Goal: Book appointment/travel/reservation

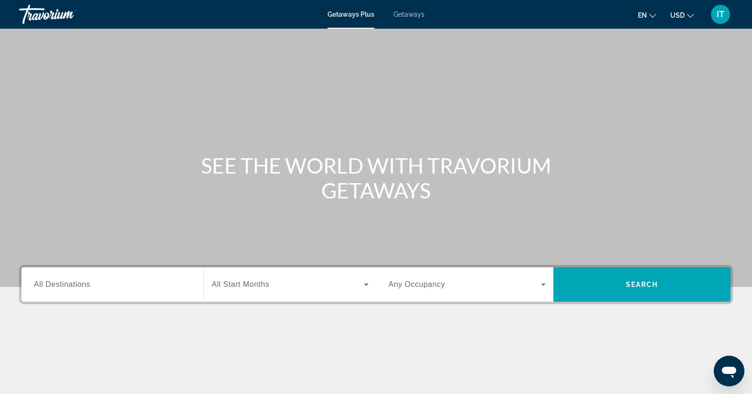
click at [689, 18] on button "USD USD ($) MXN (Mex$) CAD (Can$) GBP (£) EUR (€) AUD (A$) NZD (NZ$) CNY (CN¥)" at bounding box center [682, 15] width 23 height 14
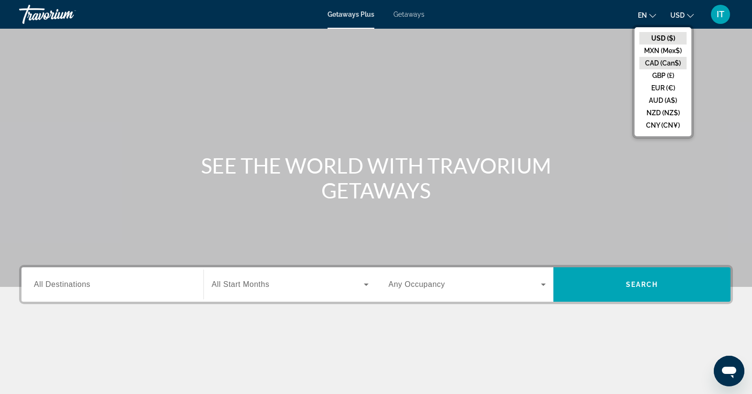
click at [656, 62] on button "CAD (Can$)" at bounding box center [663, 63] width 47 height 12
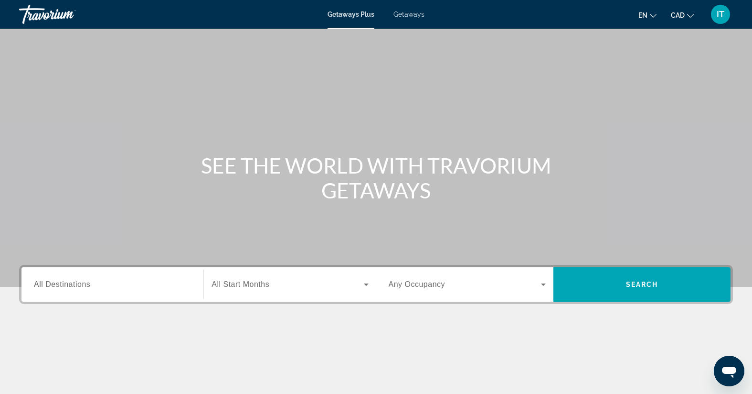
click at [694, 17] on ul "en English Español Français Italiano Português русский CAD USD ($) MXN (Mex$) C…" at bounding box center [674, 14] width 70 height 15
click at [691, 17] on icon "Change currency" at bounding box center [690, 15] width 7 height 7
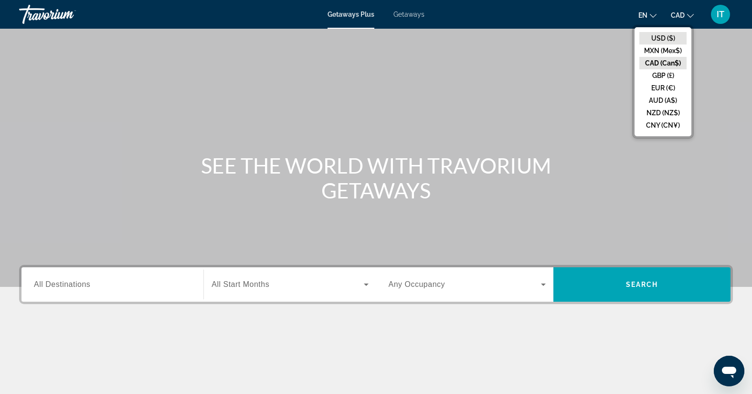
click at [668, 39] on button "USD ($)" at bounding box center [663, 38] width 47 height 12
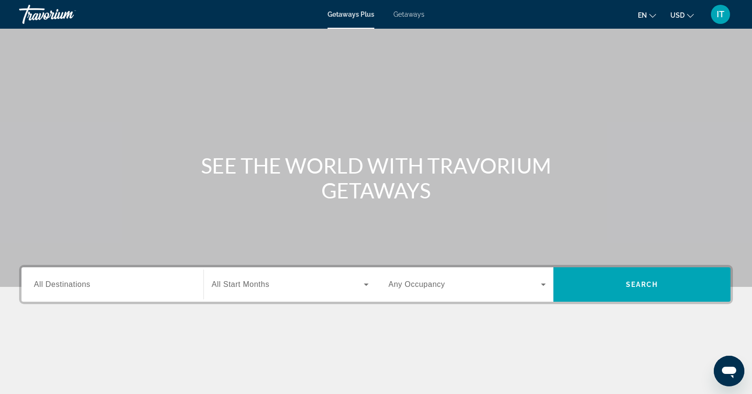
click at [74, 275] on div "Search widget" at bounding box center [112, 284] width 157 height 27
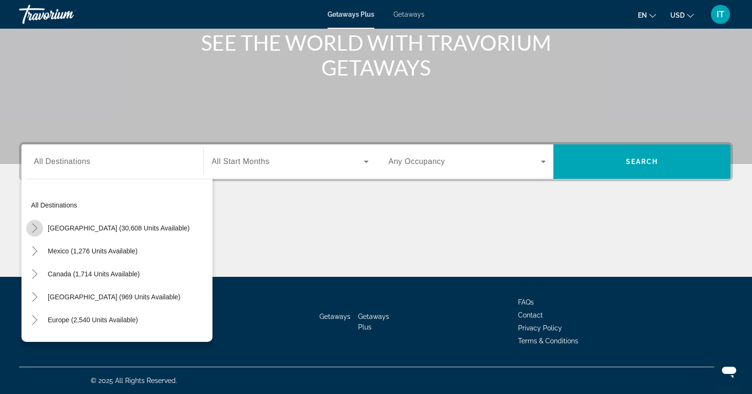
click at [36, 225] on icon "Toggle United States (30,608 units available)" at bounding box center [35, 228] width 10 height 10
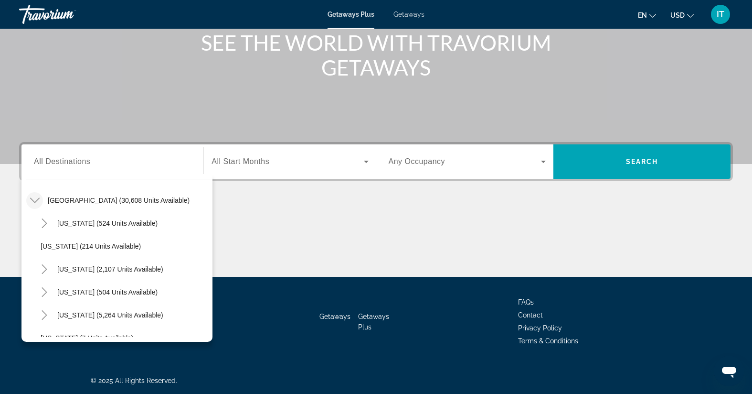
scroll to position [75, 0]
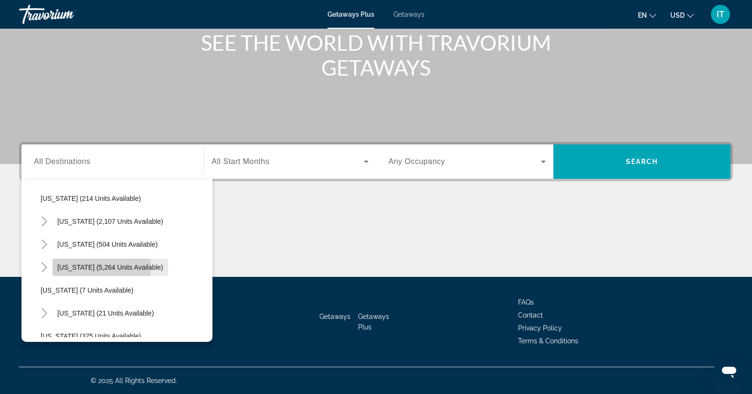
click at [66, 266] on span "[US_STATE] (5,264 units available)" at bounding box center [110, 267] width 106 height 8
type input "**********"
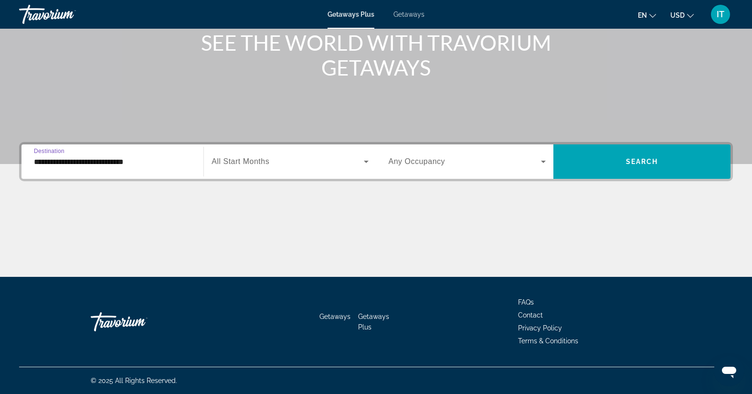
click at [370, 159] on icon "Search widget" at bounding box center [366, 161] width 11 height 11
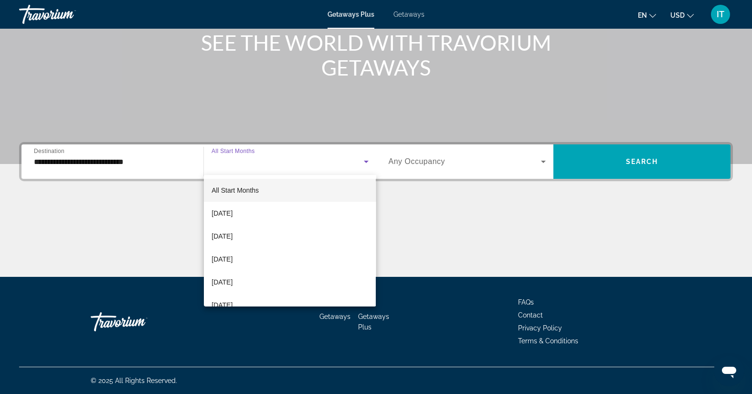
click at [370, 159] on div at bounding box center [376, 197] width 752 height 394
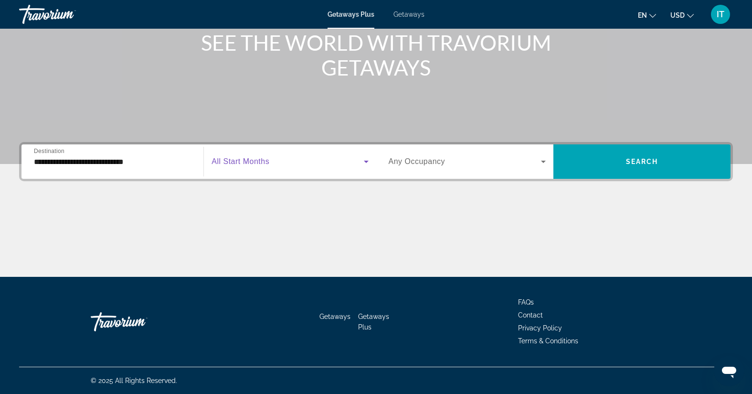
click at [367, 160] on icon "Search widget" at bounding box center [366, 161] width 5 height 2
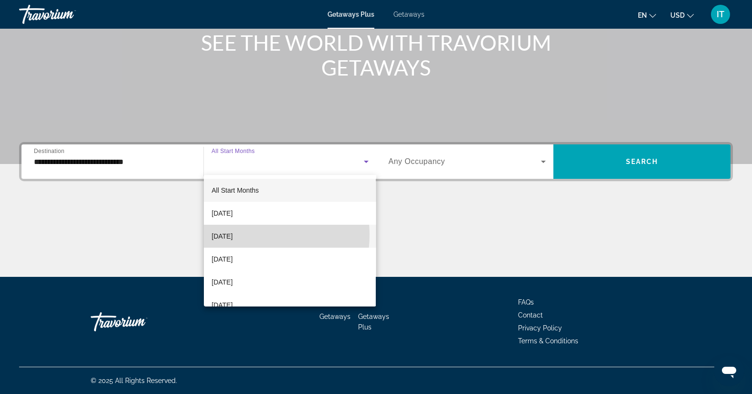
click at [233, 235] on span "[DATE]" at bounding box center [222, 235] width 21 height 11
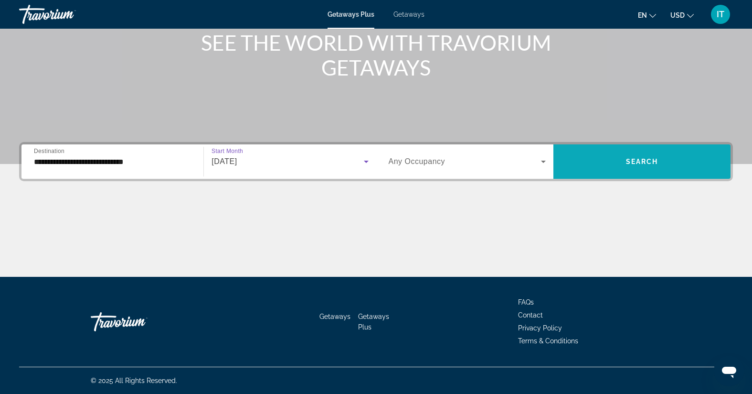
click at [611, 171] on span "Search widget" at bounding box center [642, 161] width 177 height 23
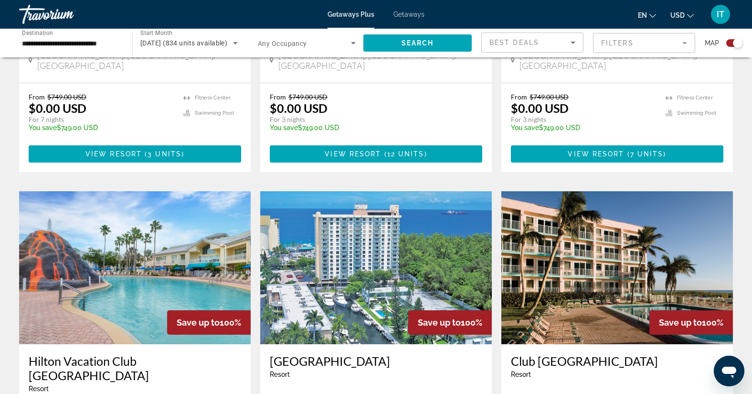
scroll to position [908, 0]
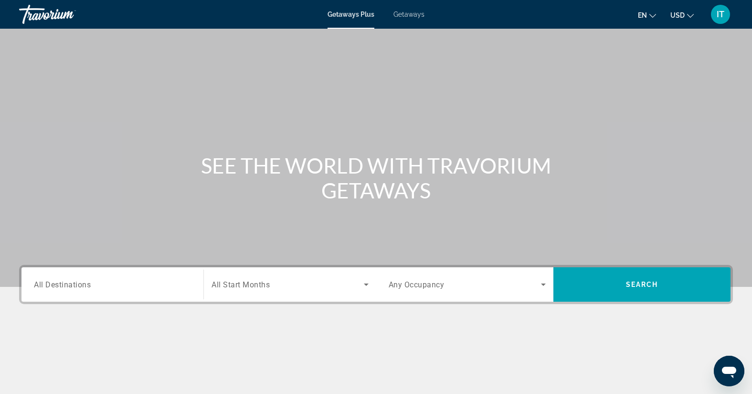
click at [57, 280] on span "All Destinations" at bounding box center [62, 283] width 57 height 9
click at [57, 280] on input "Destination All Destinations" at bounding box center [112, 284] width 157 height 11
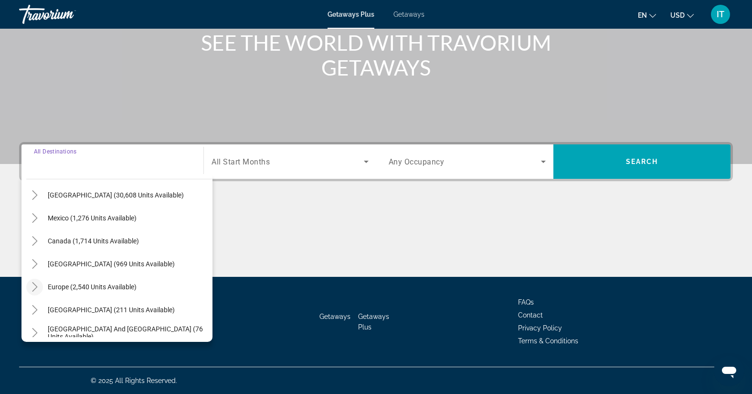
scroll to position [48, 0]
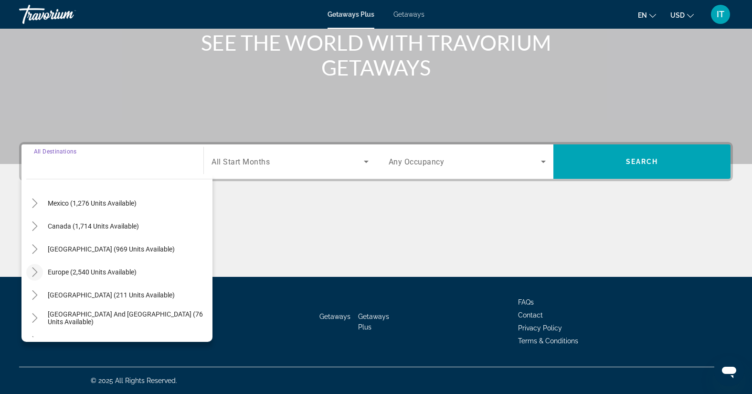
click at [37, 270] on icon "Toggle Europe (2,540 units available)" at bounding box center [35, 272] width 10 height 10
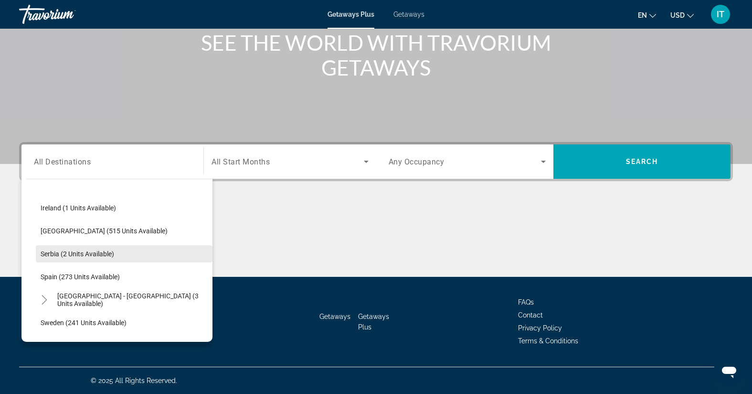
scroll to position [358, 0]
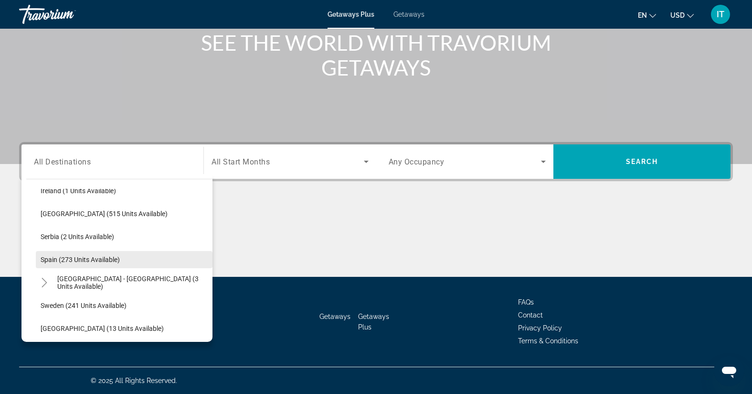
click at [74, 260] on span "Spain (273 units available)" at bounding box center [80, 260] width 79 height 8
type input "**********"
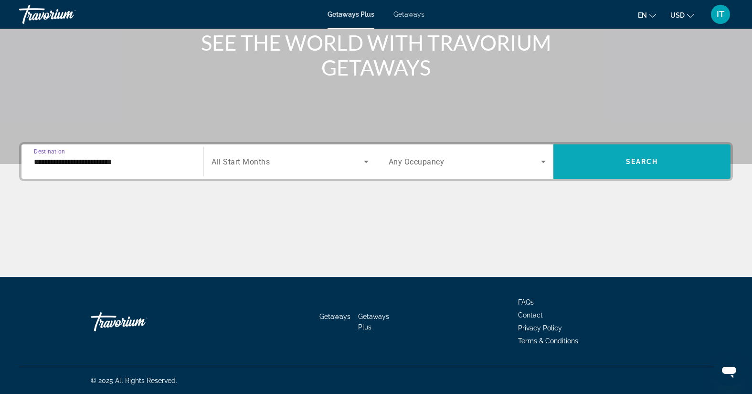
click at [611, 162] on span "Search widget" at bounding box center [642, 161] width 177 height 23
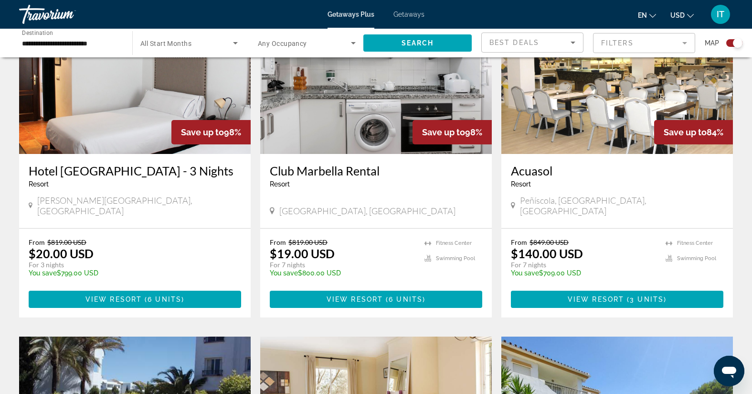
scroll to position [382, 0]
